Goal: Book appointment/travel/reservation

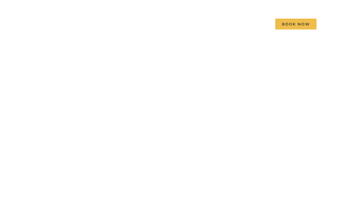
scroll to position [24, 0]
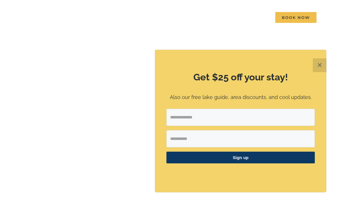
click at [318, 72] on button "✕" at bounding box center [319, 65] width 14 height 14
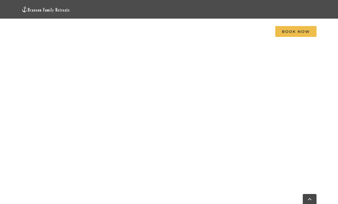
scroll to position [423, 0]
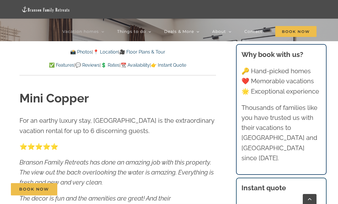
scroll to position [179, 0]
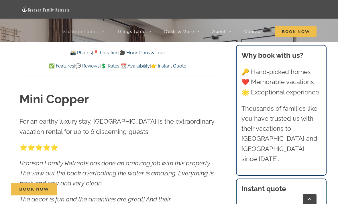
click at [132, 68] on link "📆 Availability" at bounding box center [134, 65] width 29 height 5
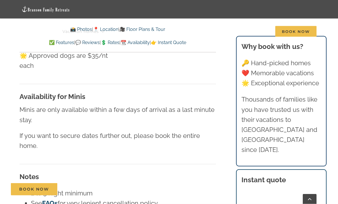
scroll to position [3409, 0]
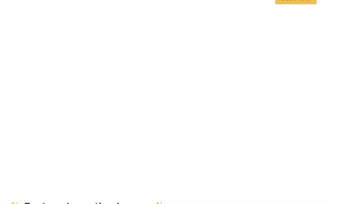
scroll to position [43, 0]
